Goal: Transaction & Acquisition: Purchase product/service

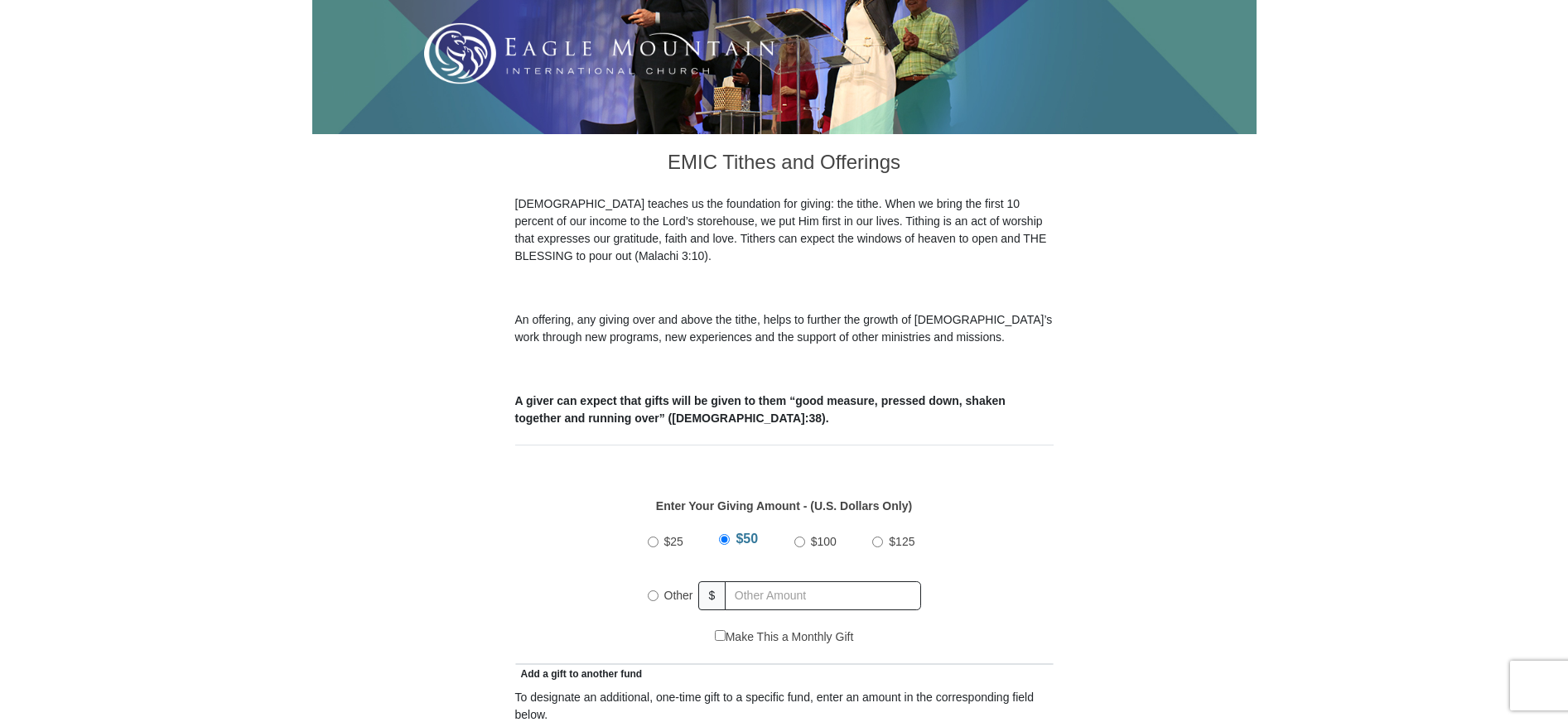
click at [654, 590] on input "Other" at bounding box center [653, 595] width 11 height 11
radio input "true"
click at [745, 581] on input "text" at bounding box center [826, 596] width 190 height 29
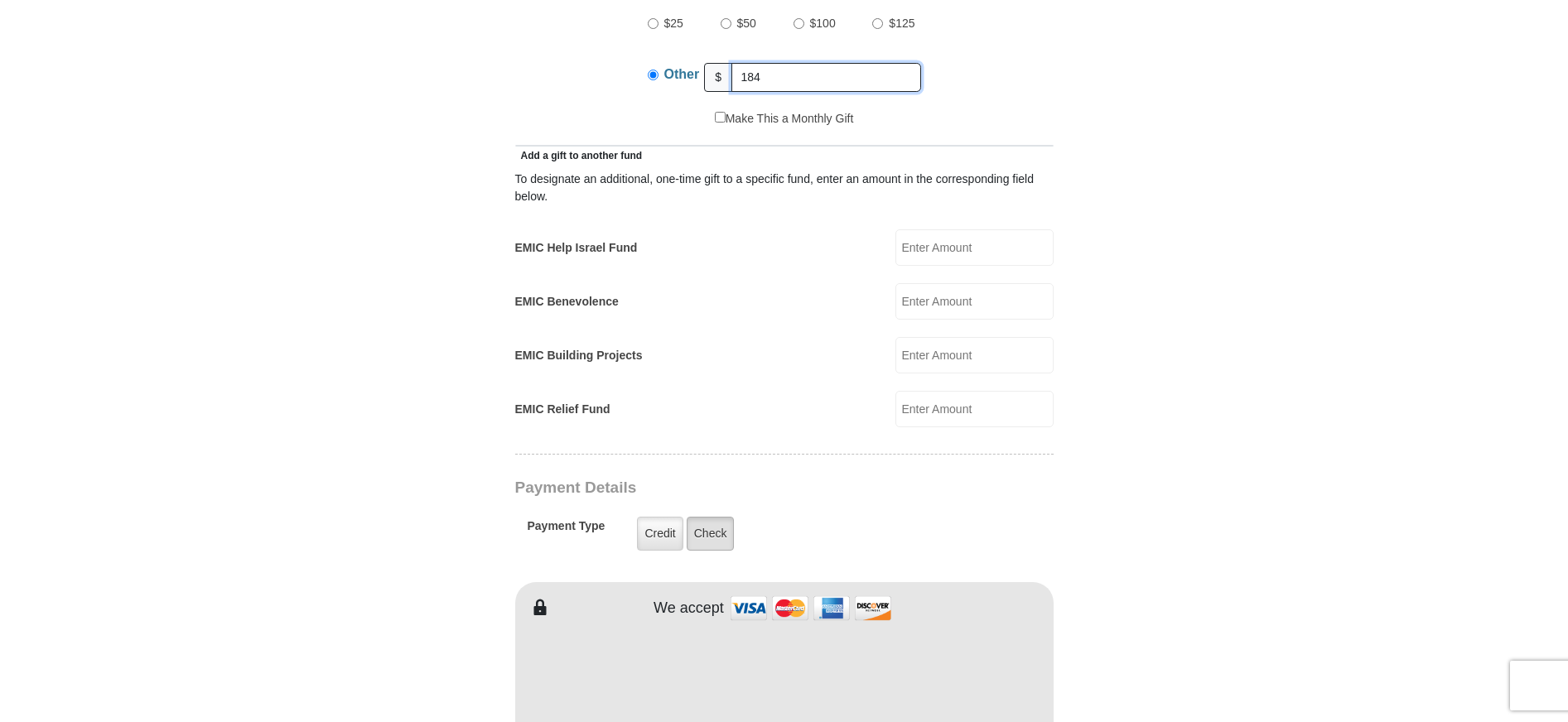
scroll to position [911, 0]
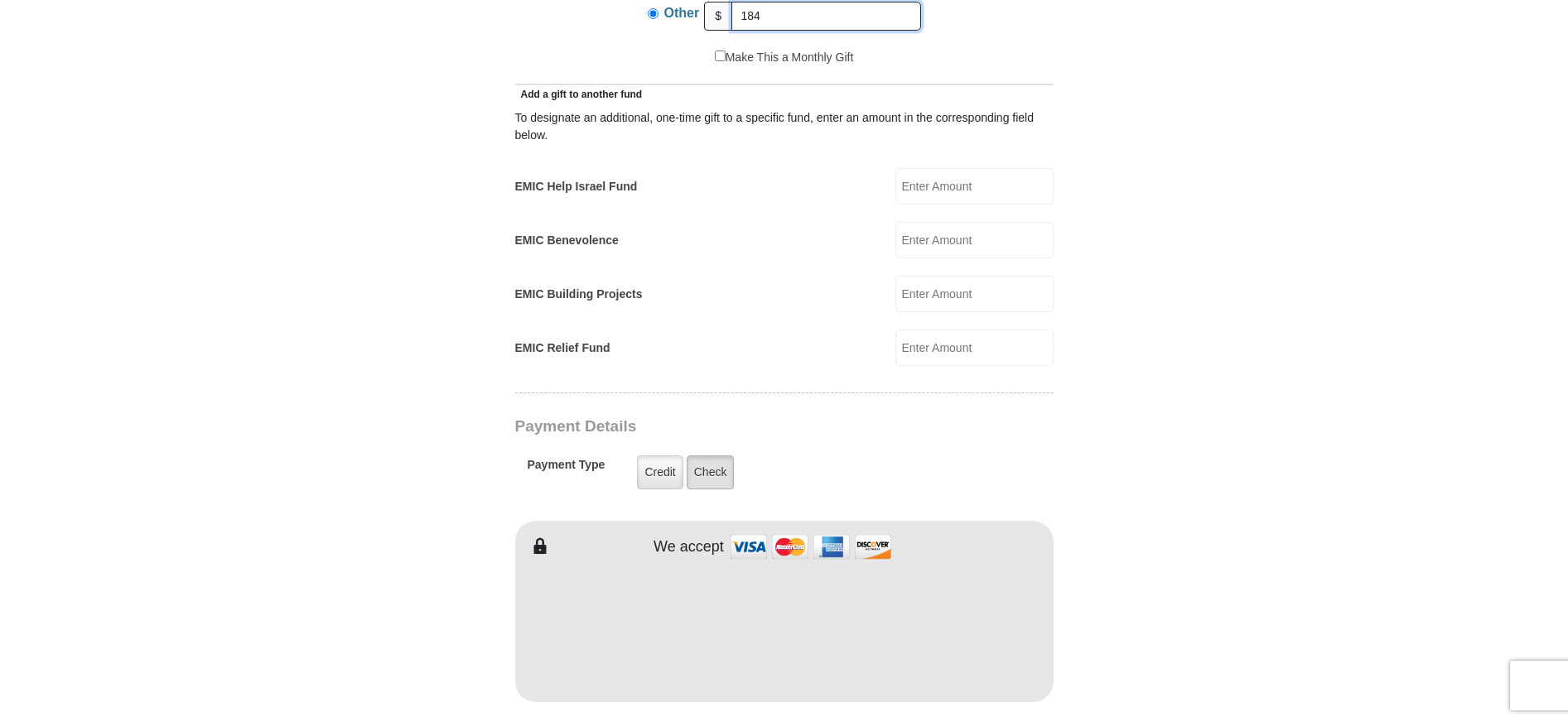
type input "184"
click at [708, 457] on label "Check" at bounding box center [711, 472] width 48 height 34
click at [0, 0] on input "Check" at bounding box center [0, 0] width 0 height 0
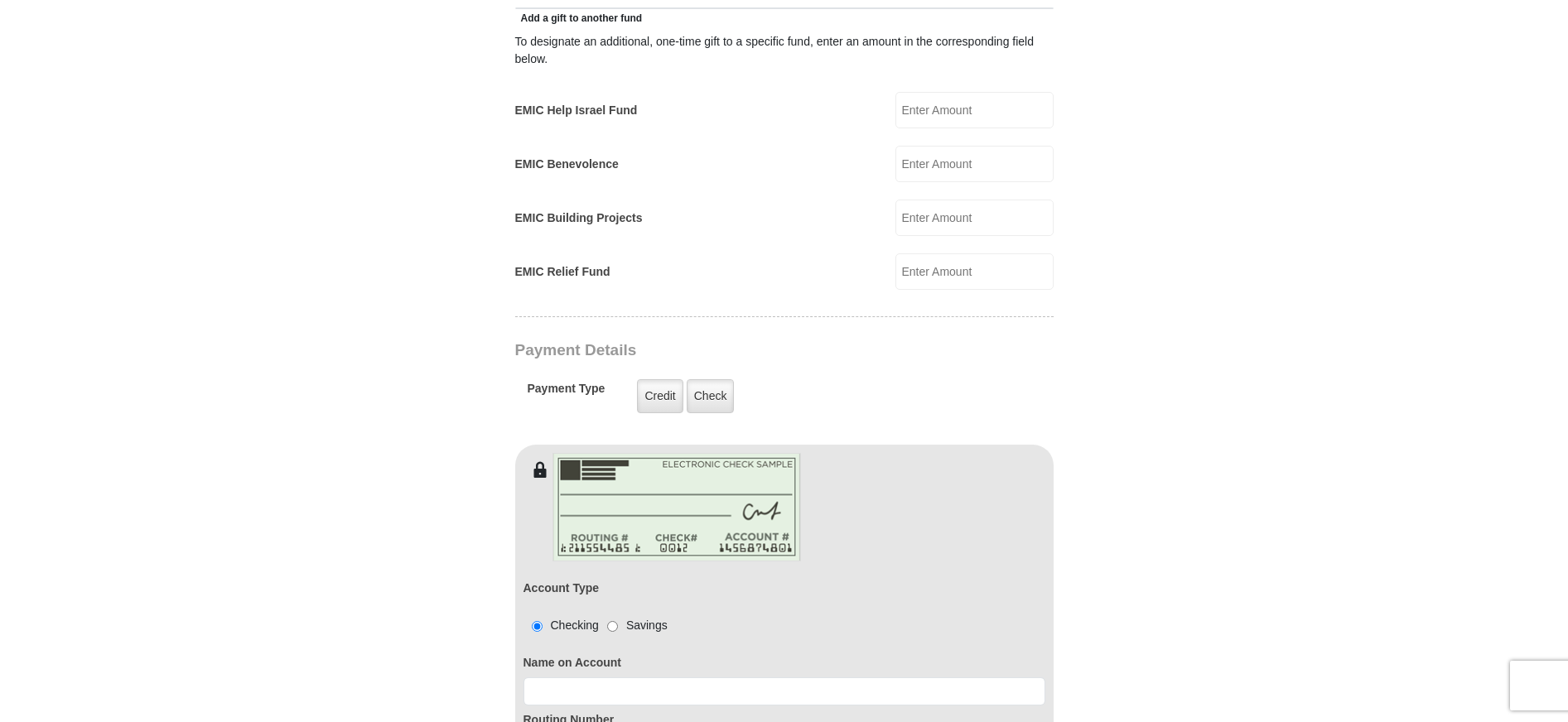
scroll to position [1076, 0]
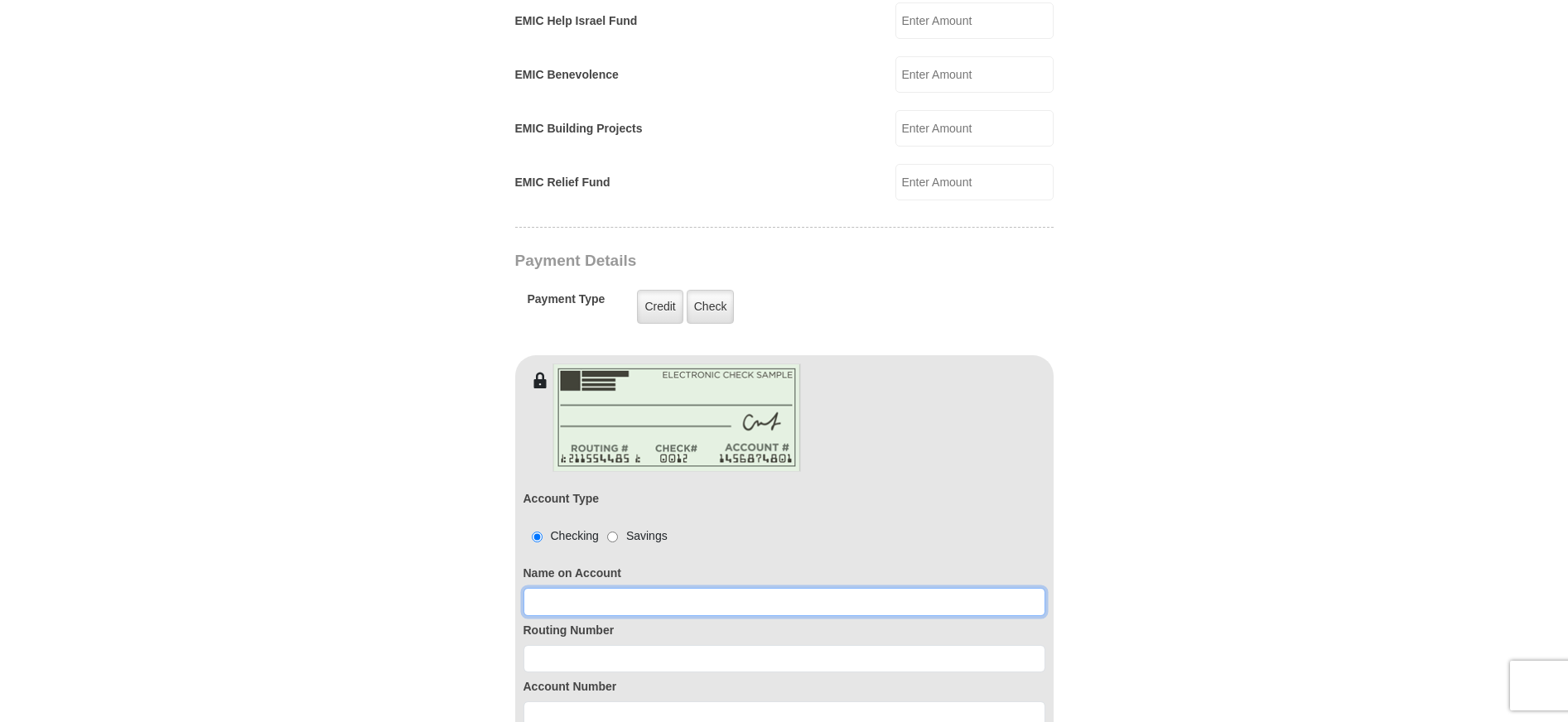
click at [546, 587] on input at bounding box center [784, 601] width 522 height 28
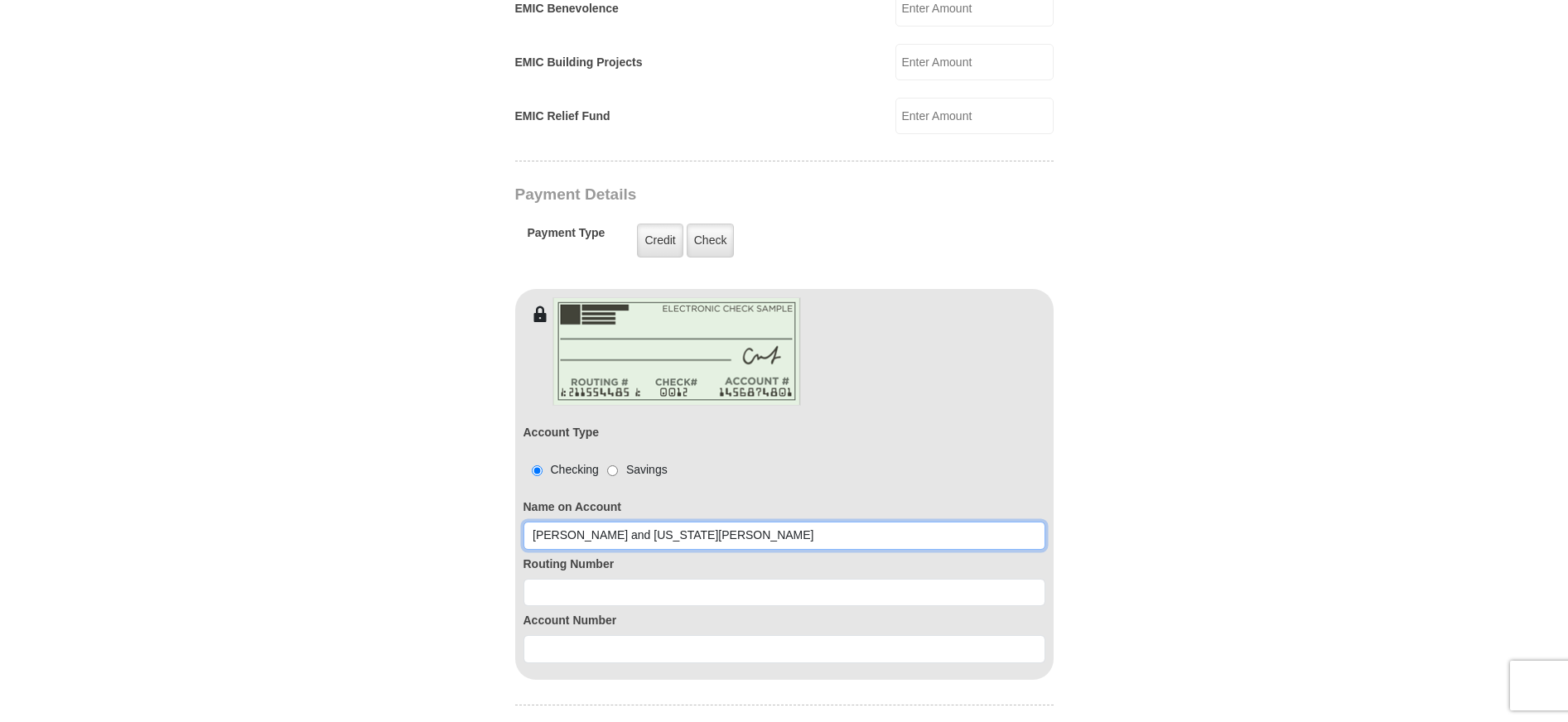
scroll to position [1242, 0]
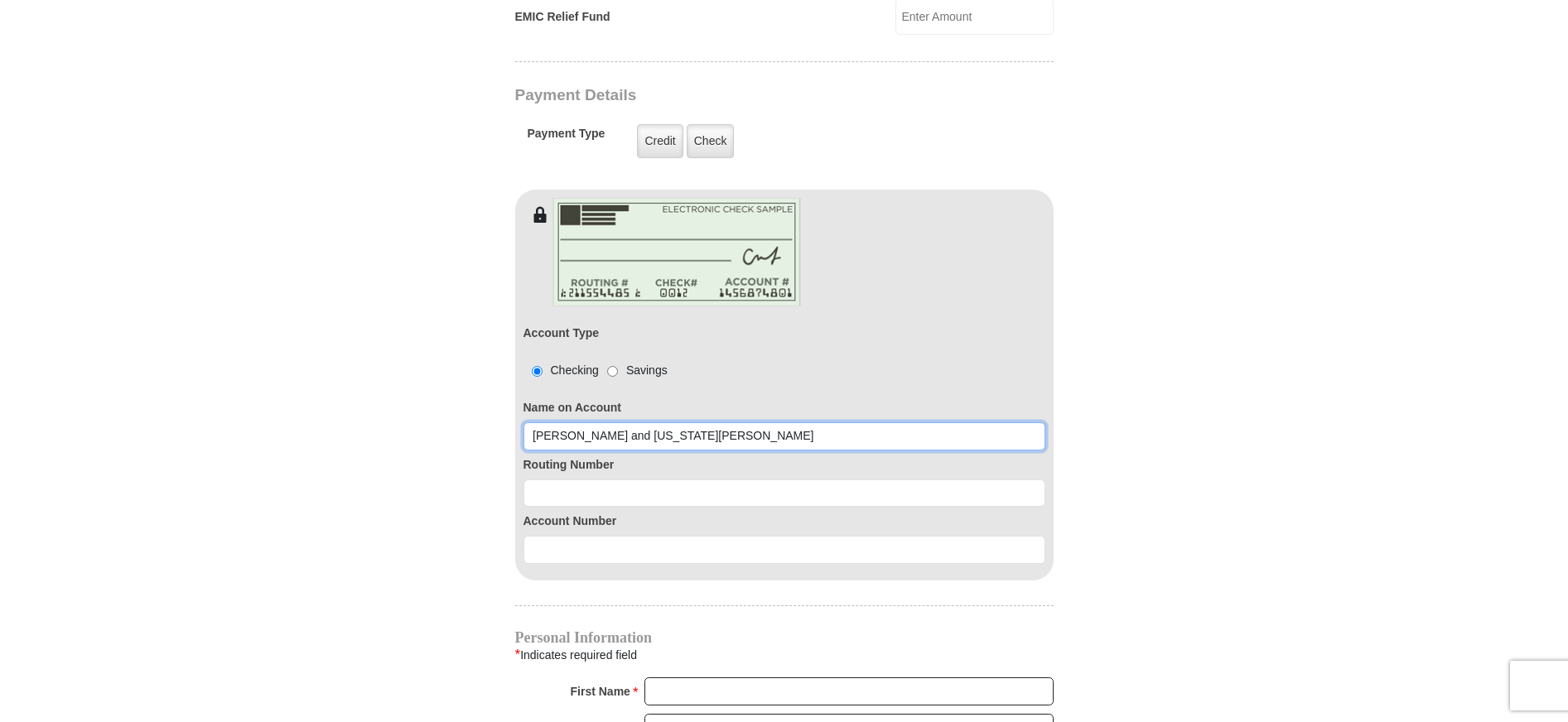
type input "[PERSON_NAME] and [US_STATE][PERSON_NAME]"
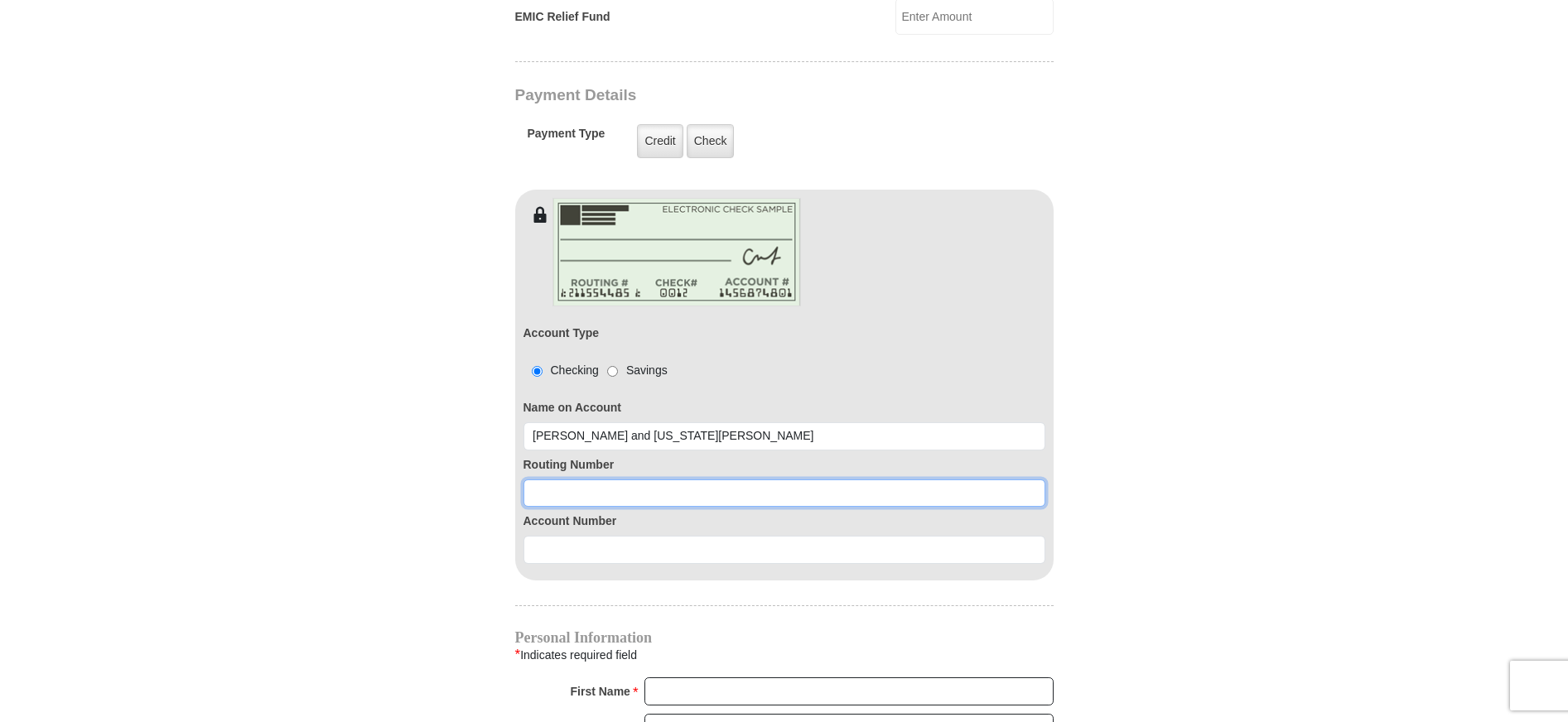
click at [553, 479] on input at bounding box center [784, 493] width 522 height 28
type input "021000021"
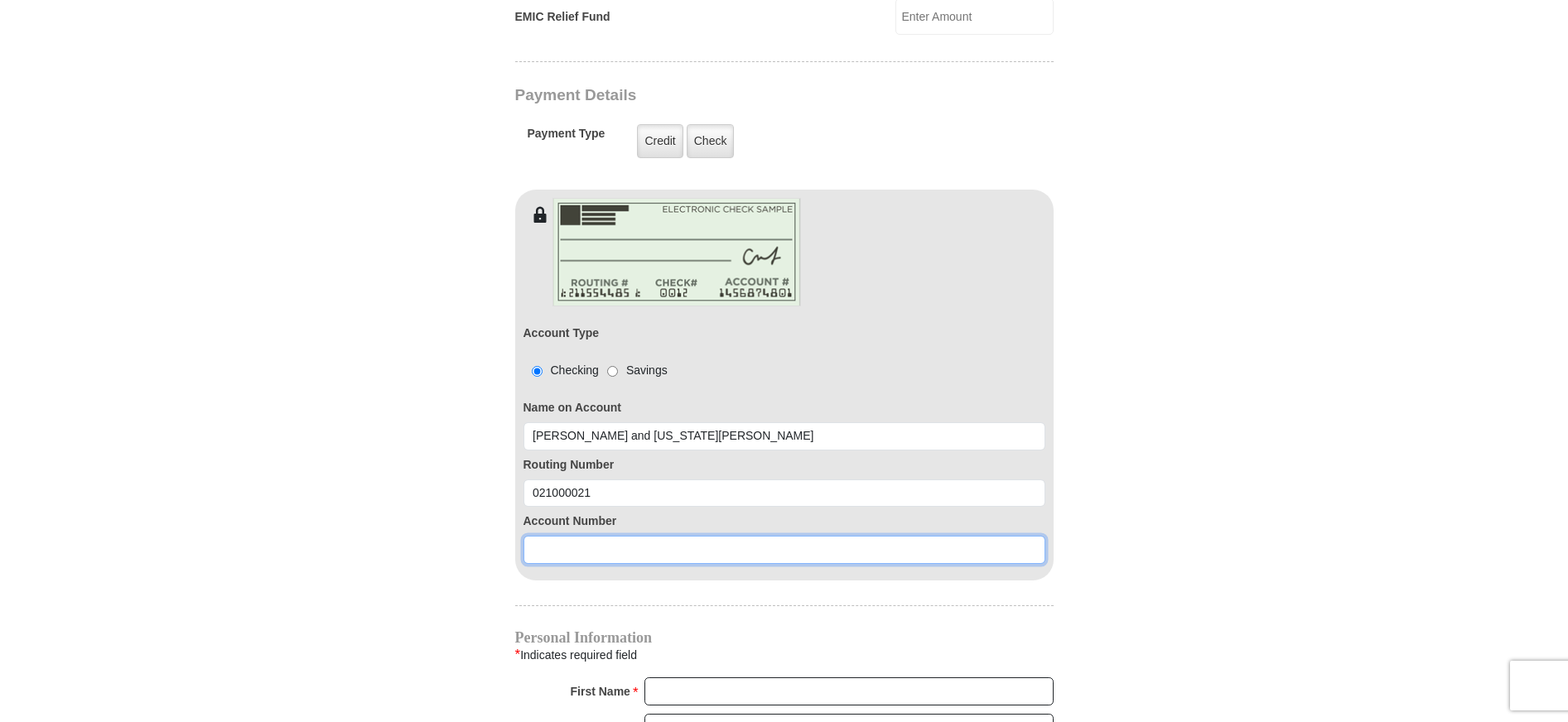
click at [557, 536] on input at bounding box center [784, 550] width 522 height 28
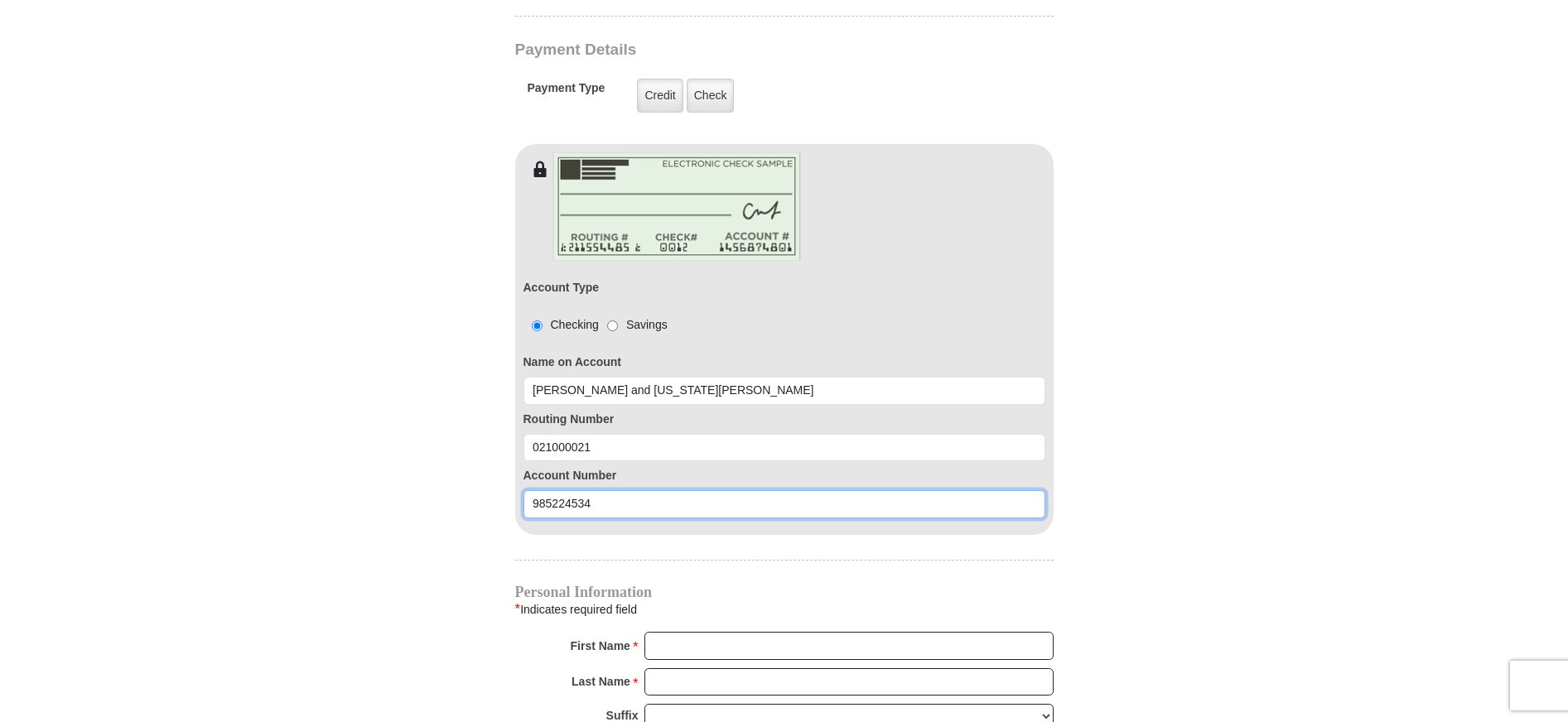
scroll to position [1407, 0]
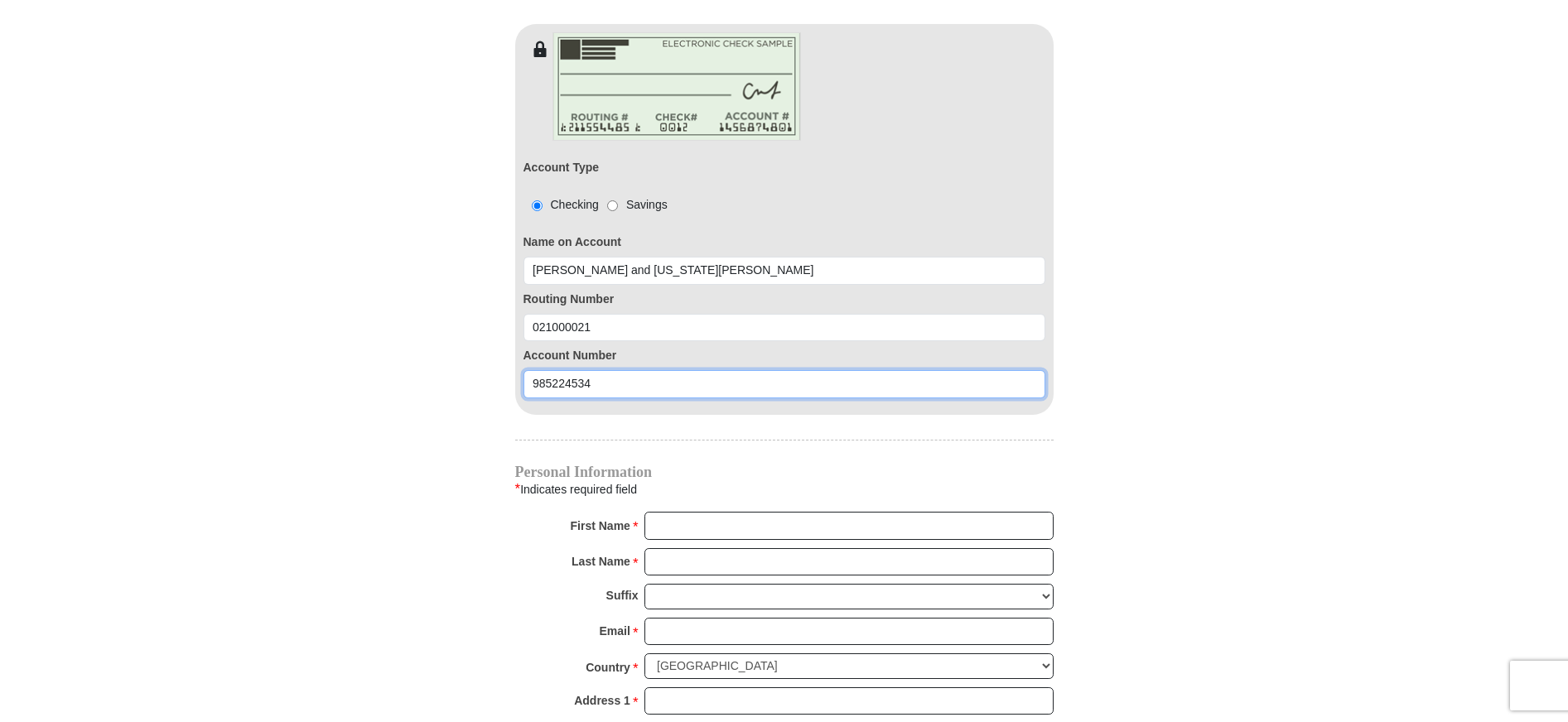
type input "985224534"
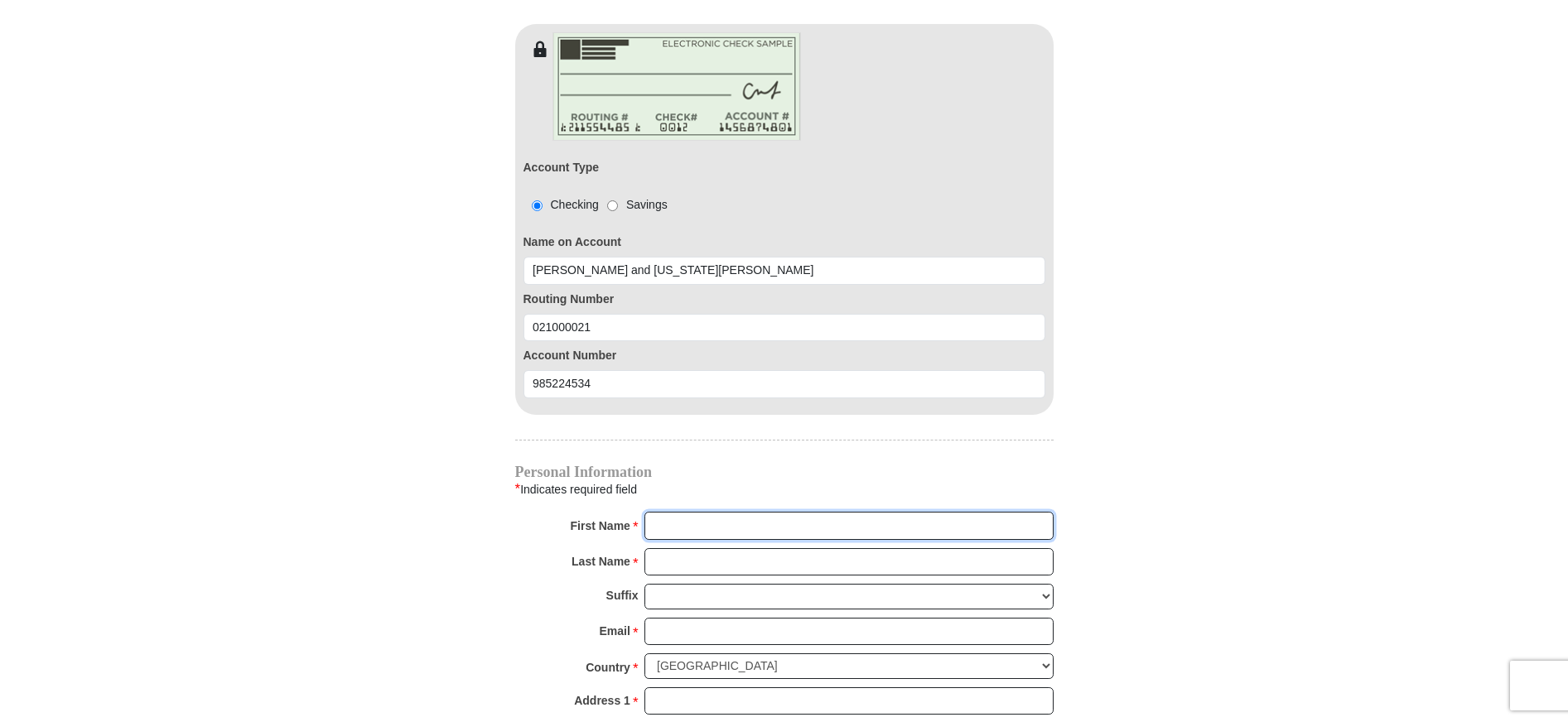
click at [674, 512] on input "First Name *" at bounding box center [849, 526] width 409 height 28
type input "[PERSON_NAME]"
type input "Meriam"
click at [967, 512] on input "[PERSON_NAME]" at bounding box center [849, 526] width 409 height 28
type input "[PERSON_NAME]"
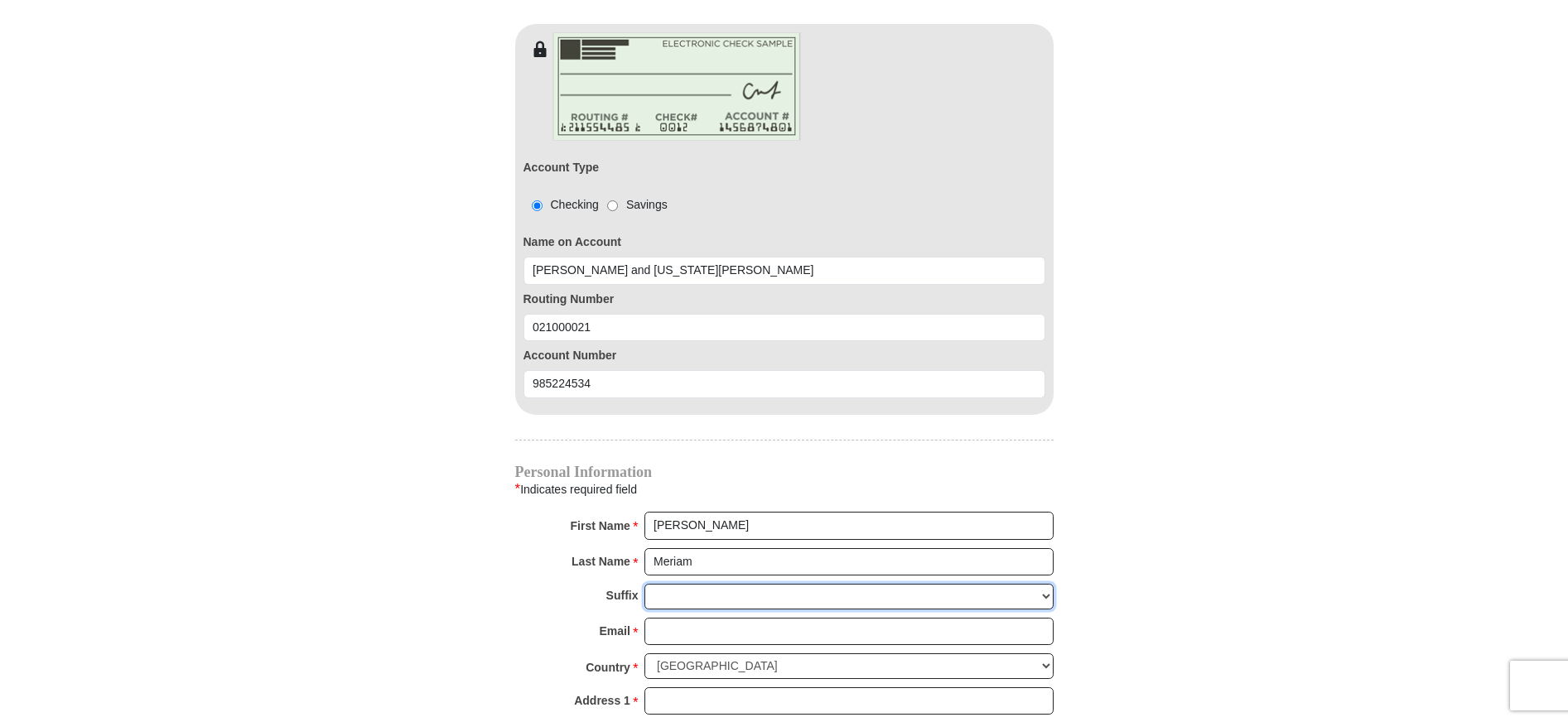
click at [678, 583] on select "[PERSON_NAME] I II III IV V VI" at bounding box center [849, 596] width 409 height 26
select select "III"
click at [644, 583] on select "[PERSON_NAME] I II III IV V VI" at bounding box center [849, 596] width 409 height 26
click at [682, 617] on input "Email *" at bounding box center [849, 631] width 409 height 28
type input "[EMAIL_ADDRESS][DOMAIN_NAME]"
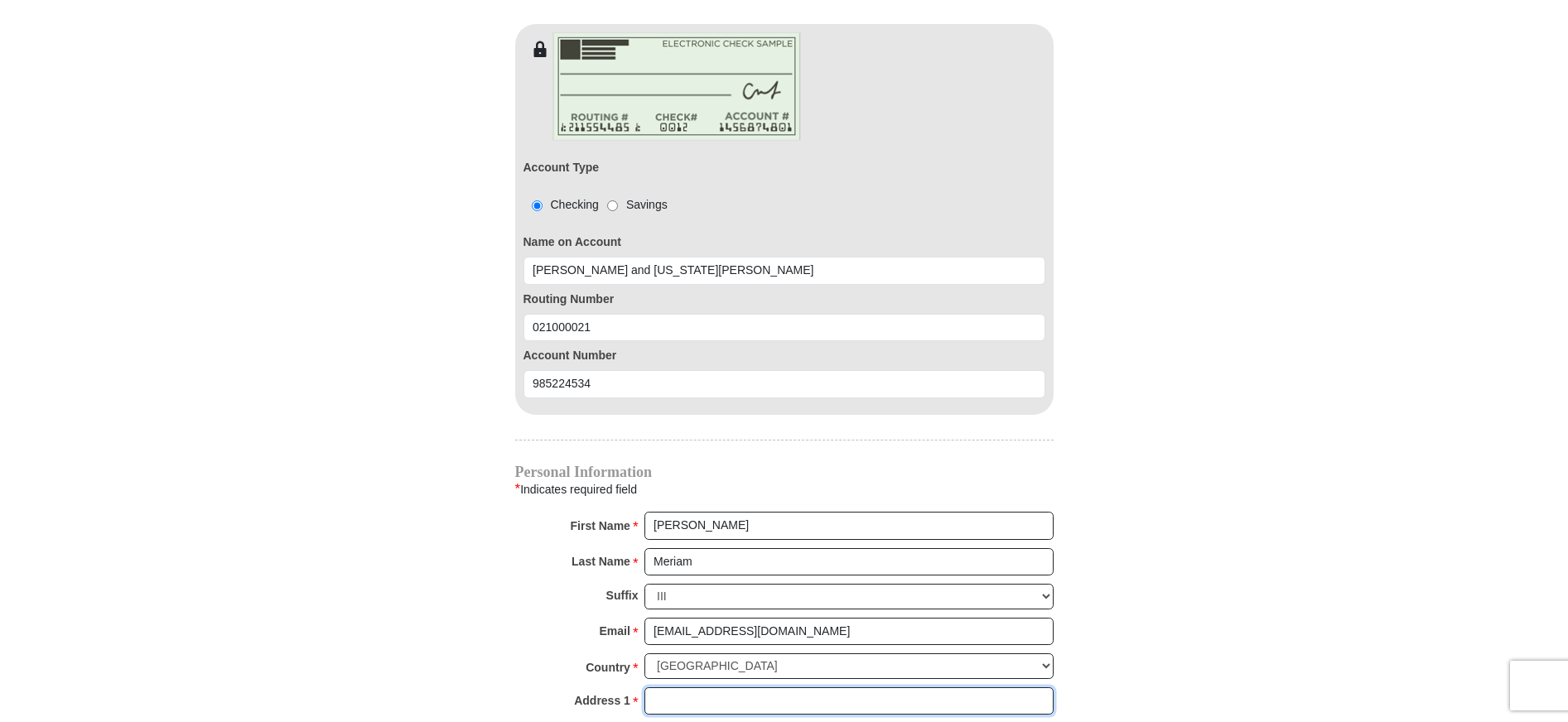
type input "[STREET_ADDRESS]"
type input "Village of [GEOGRAPHIC_DATA]"
select select "NY"
type input "11530-5337"
type input "5166393402"
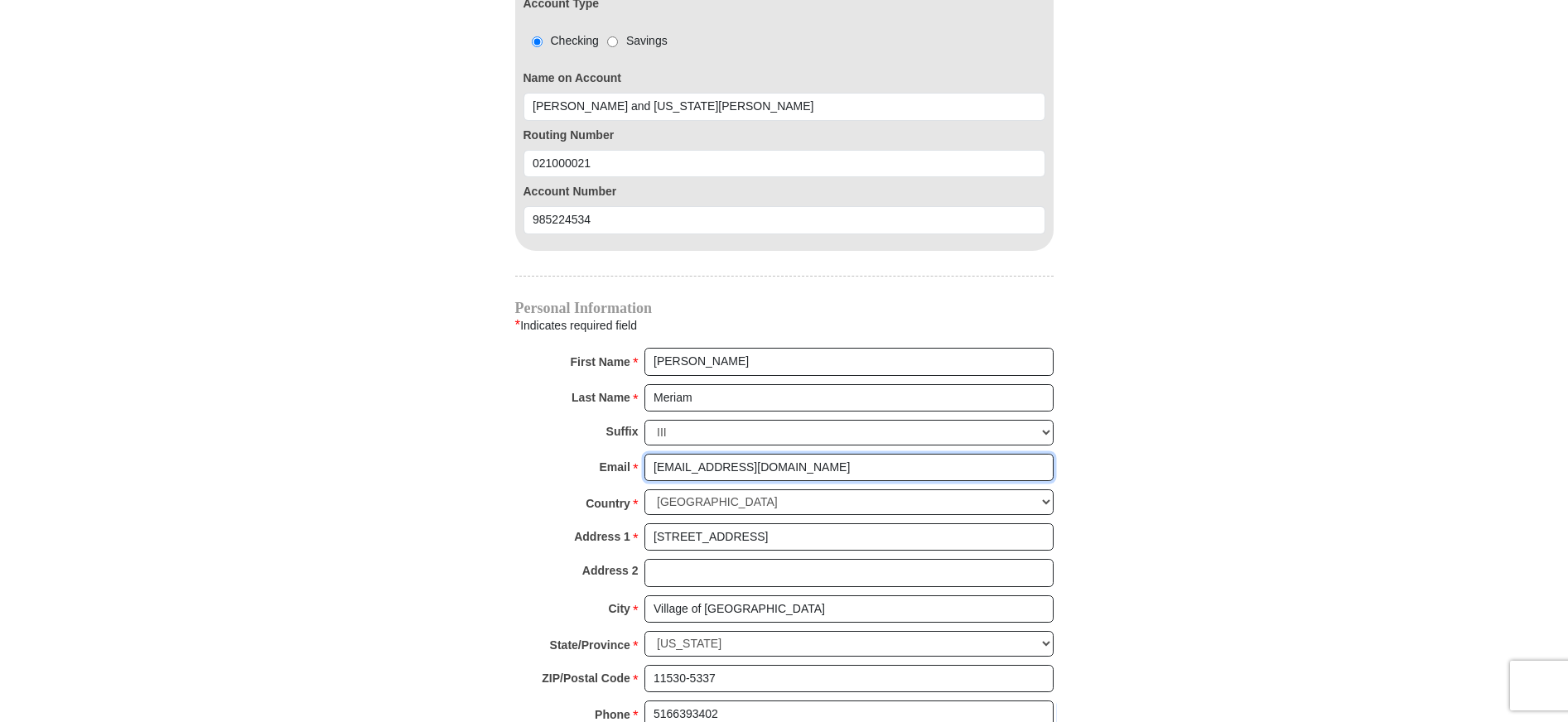
scroll to position [1573, 0]
click at [652, 593] on input "Village of [GEOGRAPHIC_DATA]" at bounding box center [849, 607] width 409 height 28
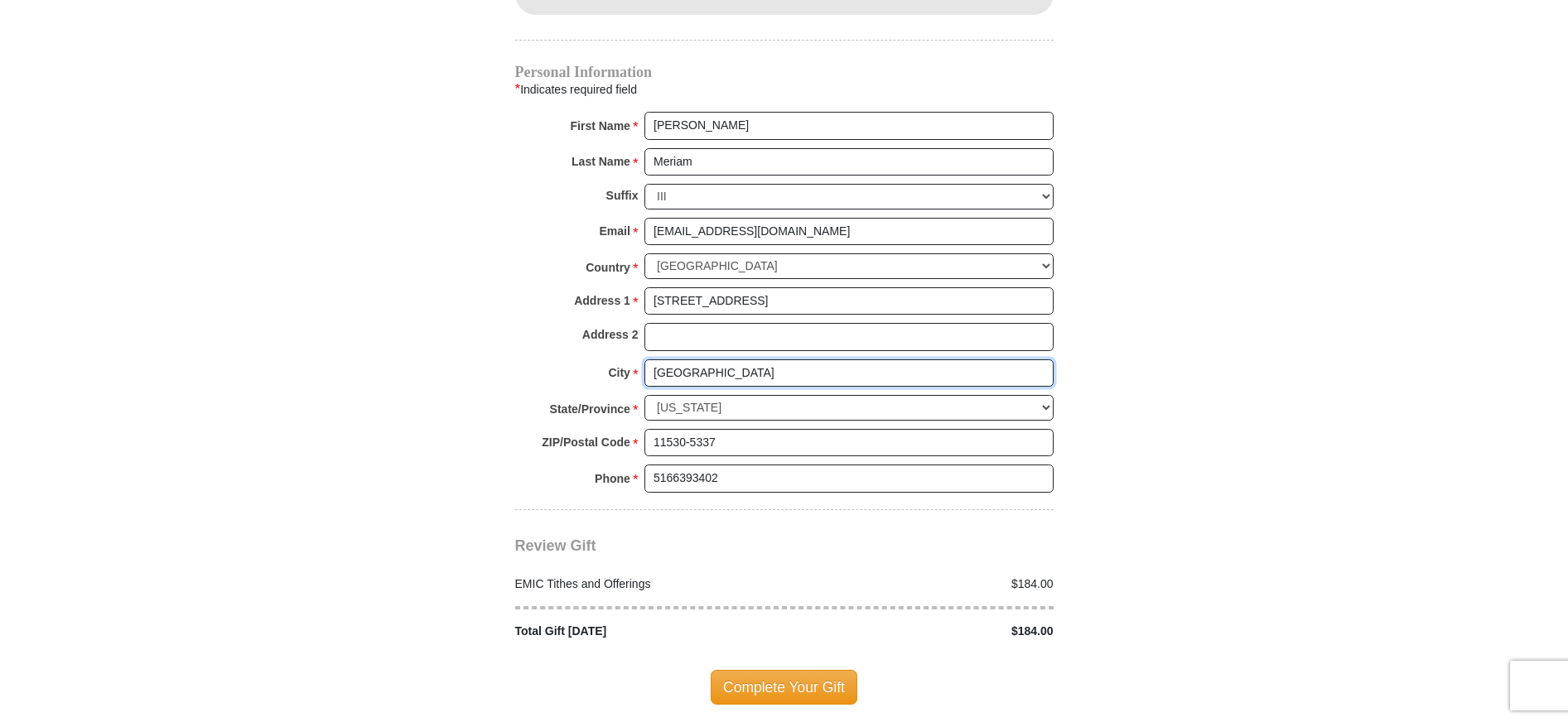
scroll to position [1821, 0]
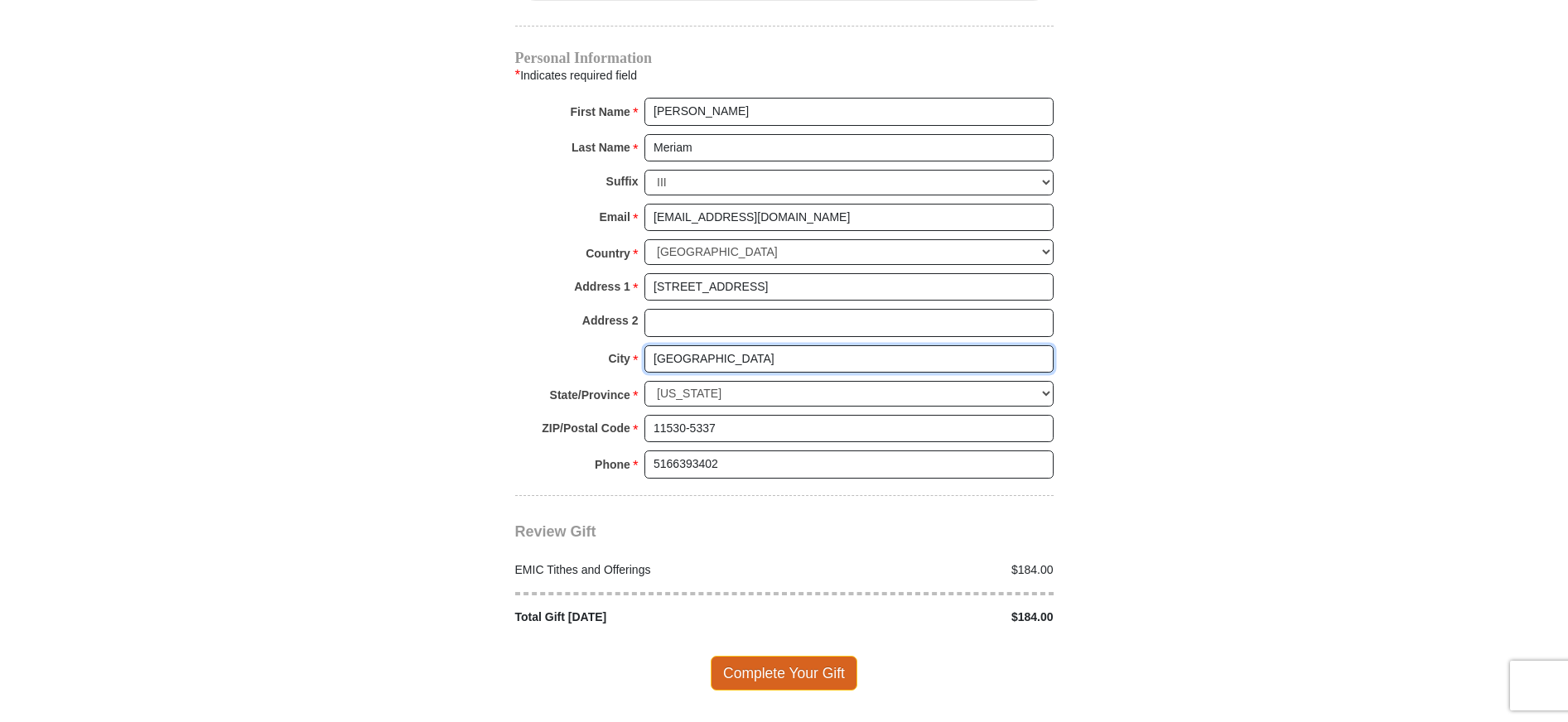
type input "[GEOGRAPHIC_DATA]"
click at [791, 655] on span "Complete Your Gift" at bounding box center [784, 673] width 146 height 35
